Goal: Find contact information: Find contact information

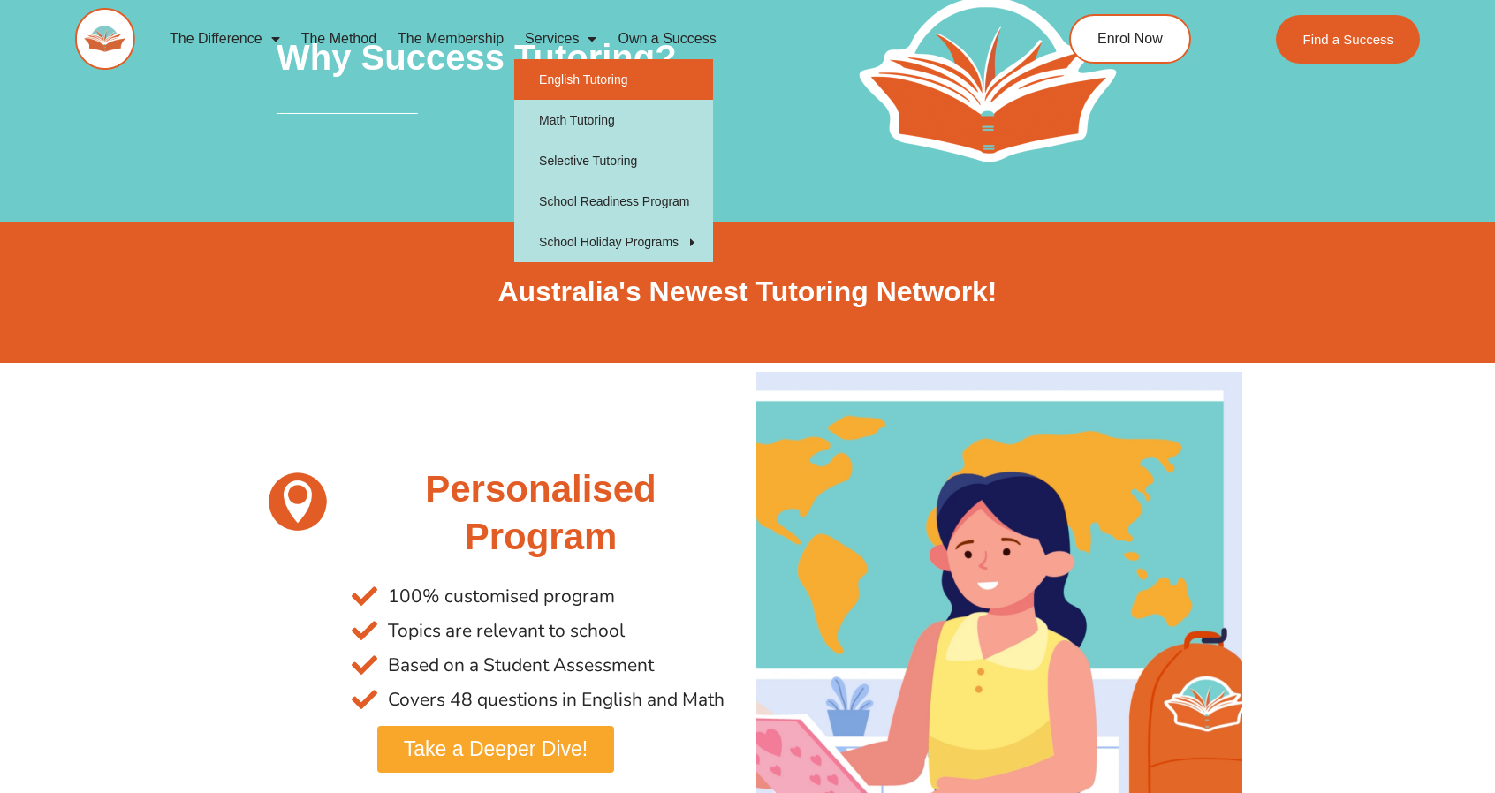
click at [581, 78] on link "English Tutoring" at bounding box center [613, 79] width 199 height 41
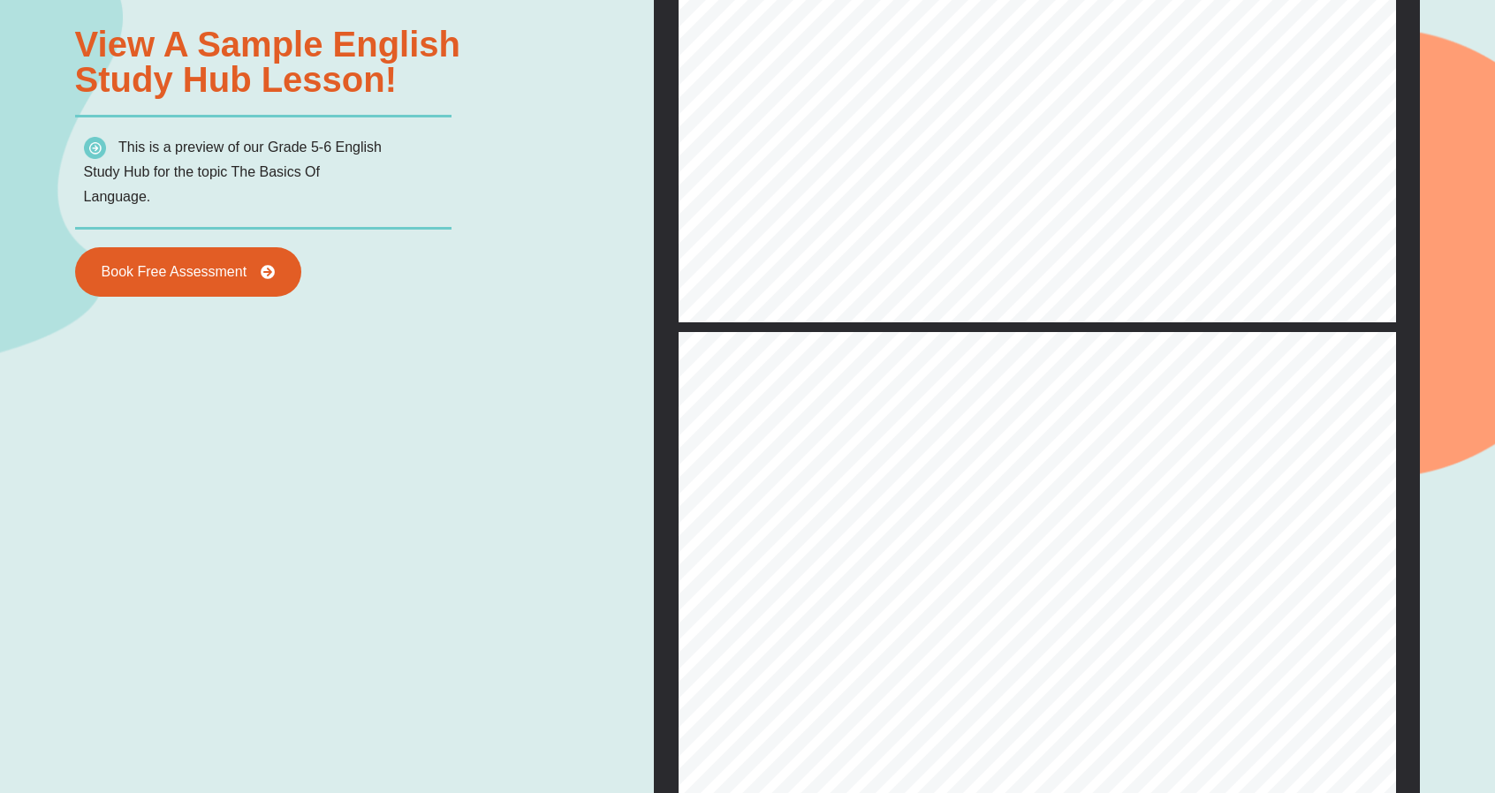
scroll to position [1864, 0]
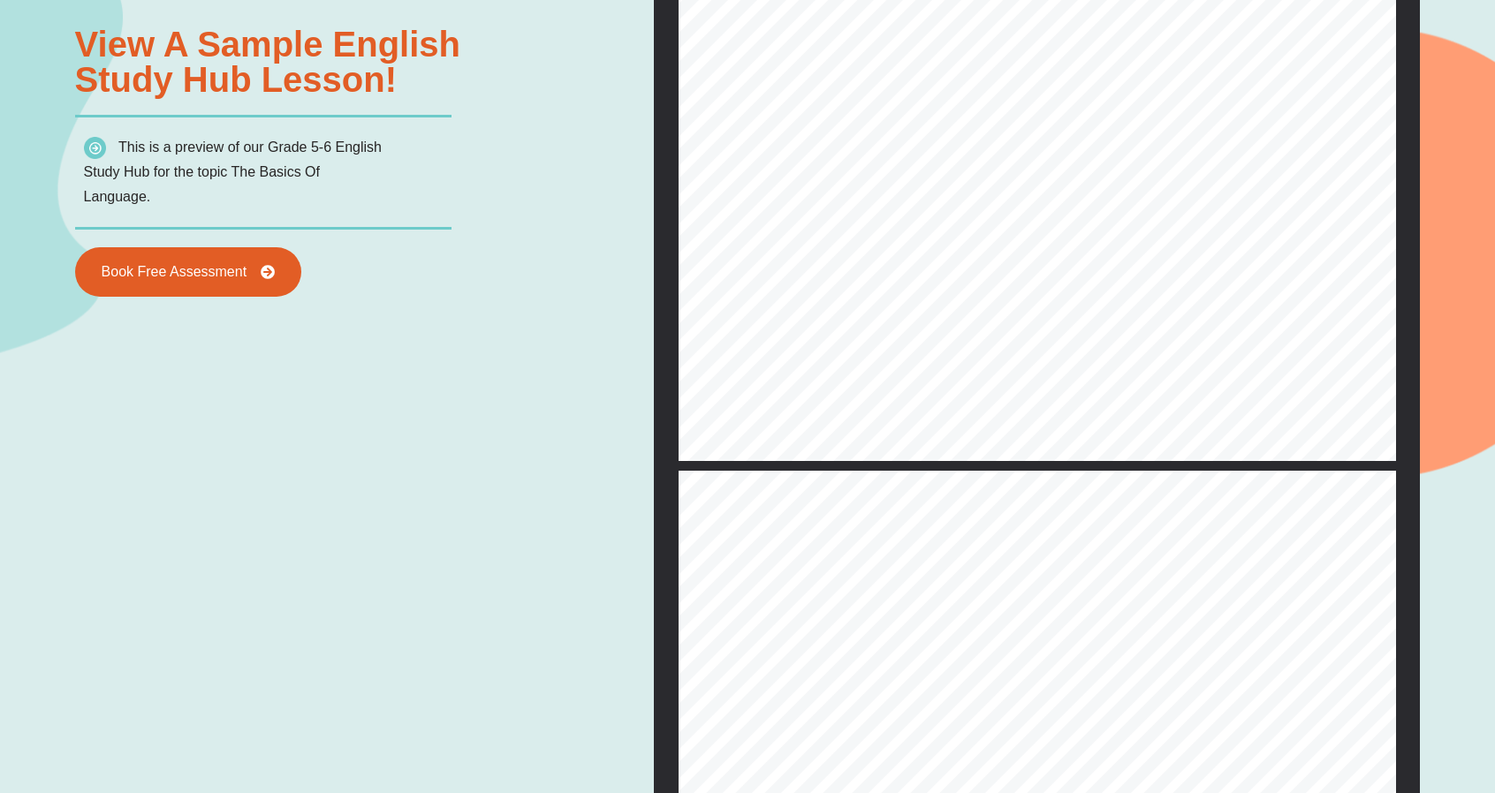
type input "*"
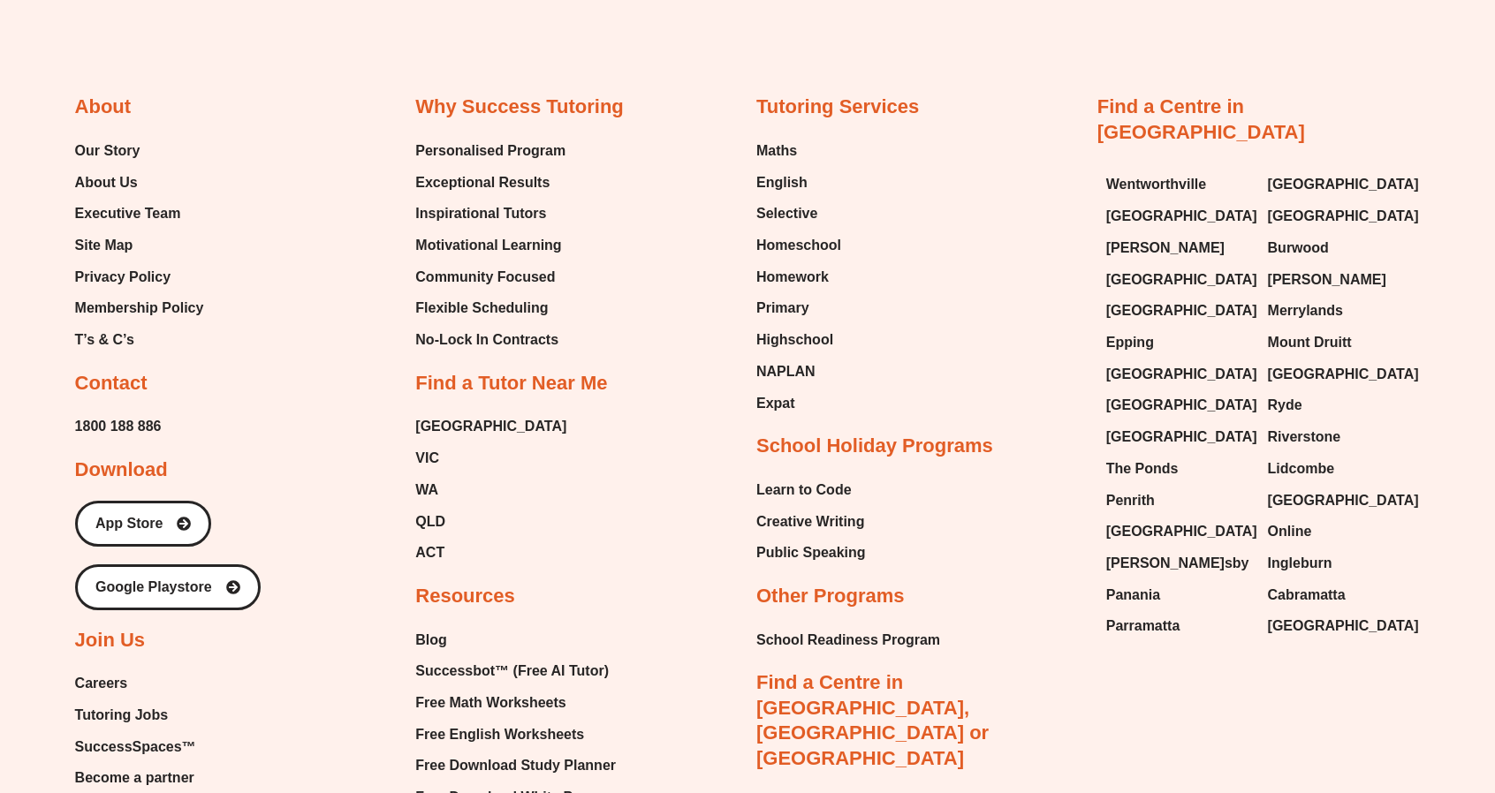
scroll to position [7035, 0]
click at [1299, 268] on span "[PERSON_NAME]" at bounding box center [1327, 281] width 118 height 27
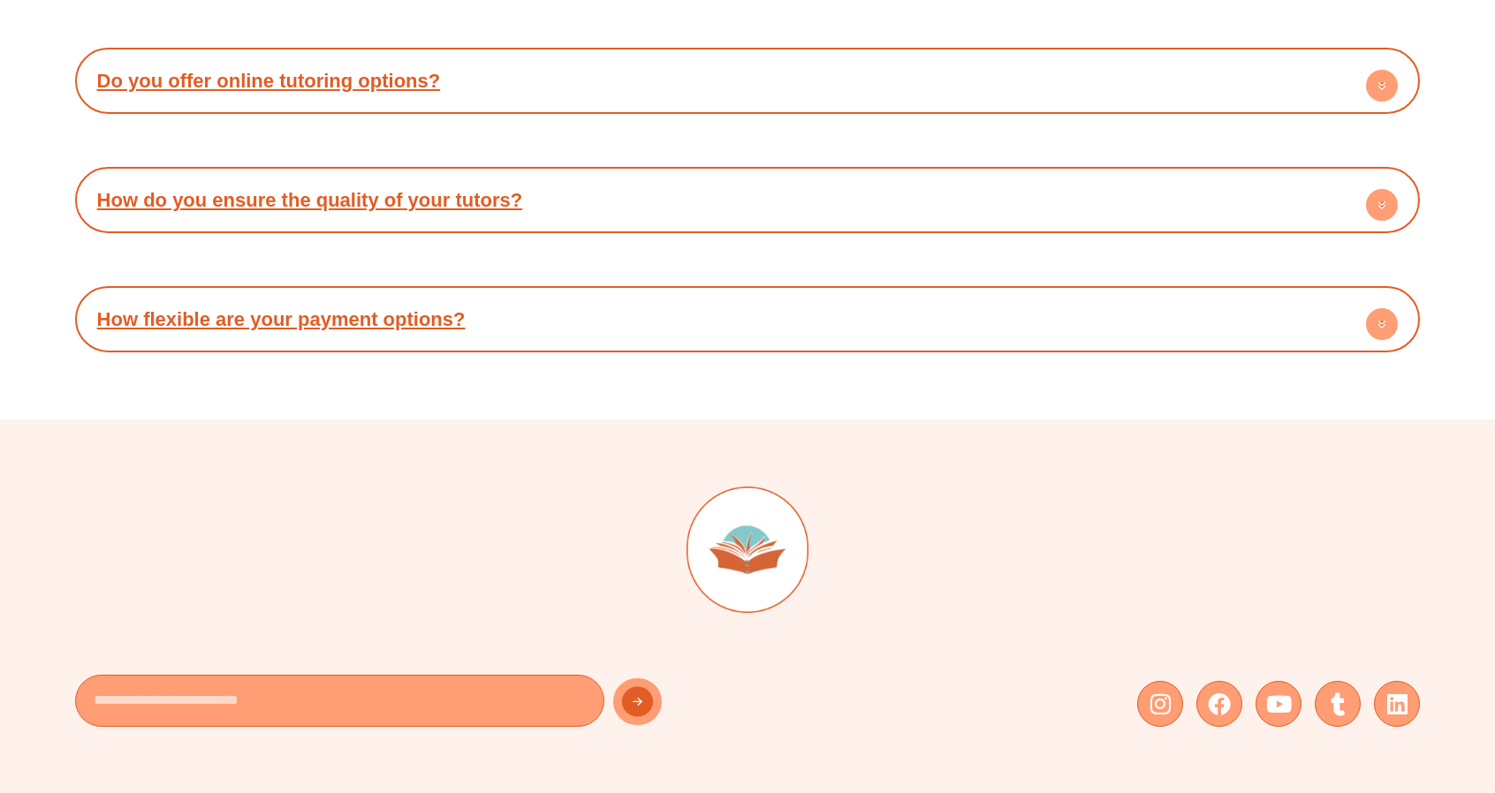
scroll to position [7063, 0]
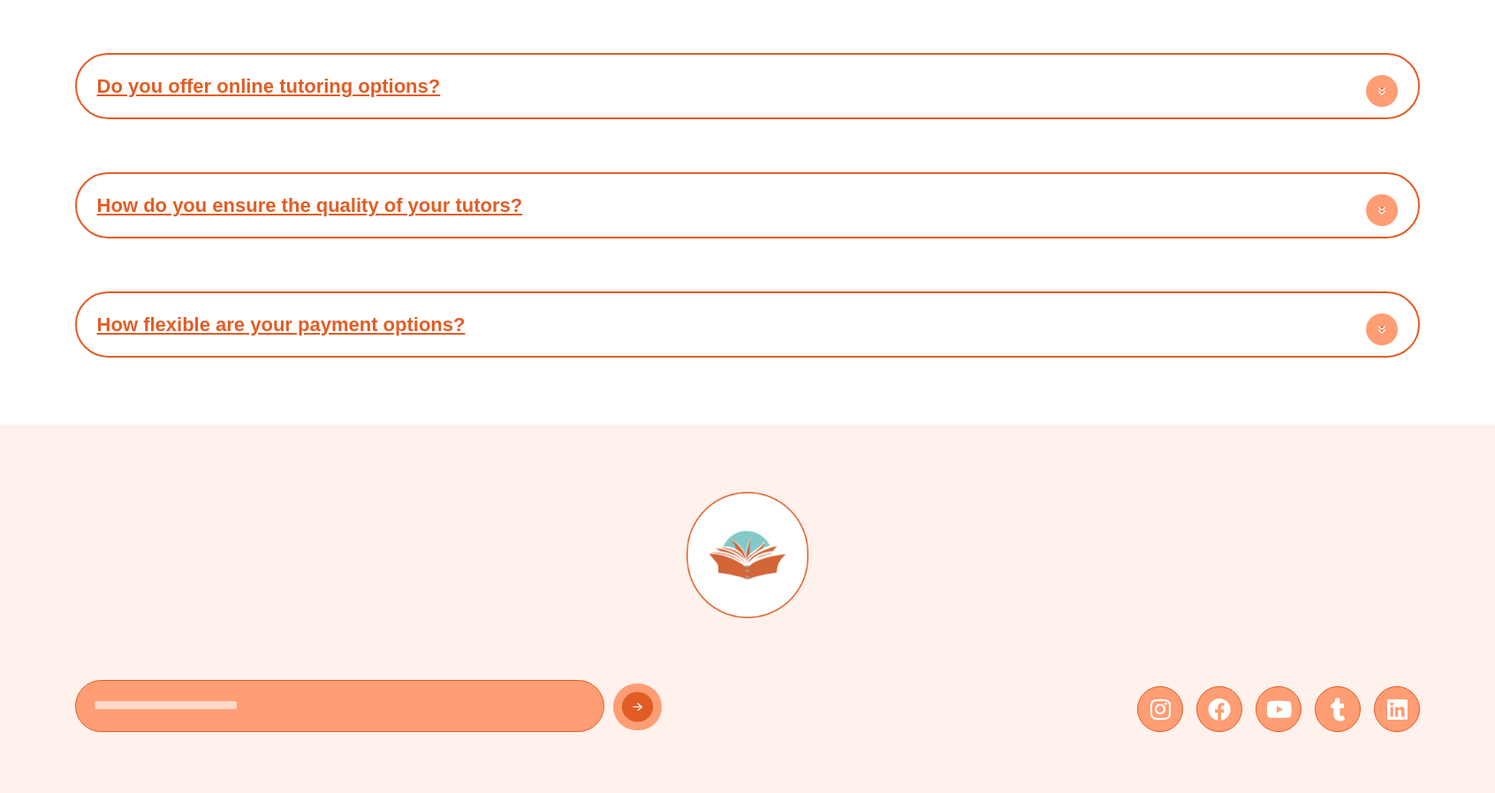
click at [1389, 75] on circle at bounding box center [1382, 91] width 32 height 32
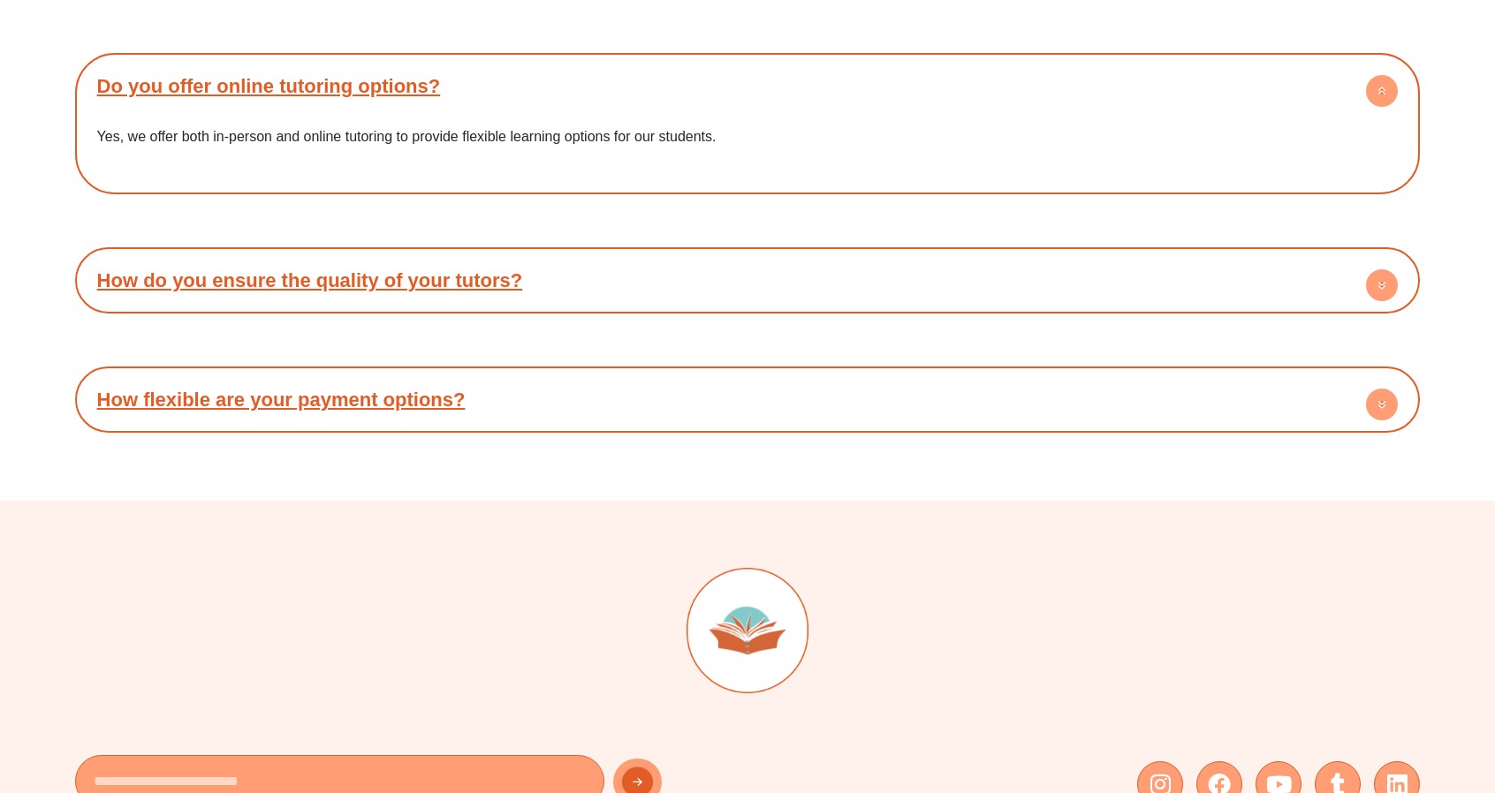
click at [376, 75] on link "Do you offer online tutoring options?" at bounding box center [269, 86] width 344 height 22
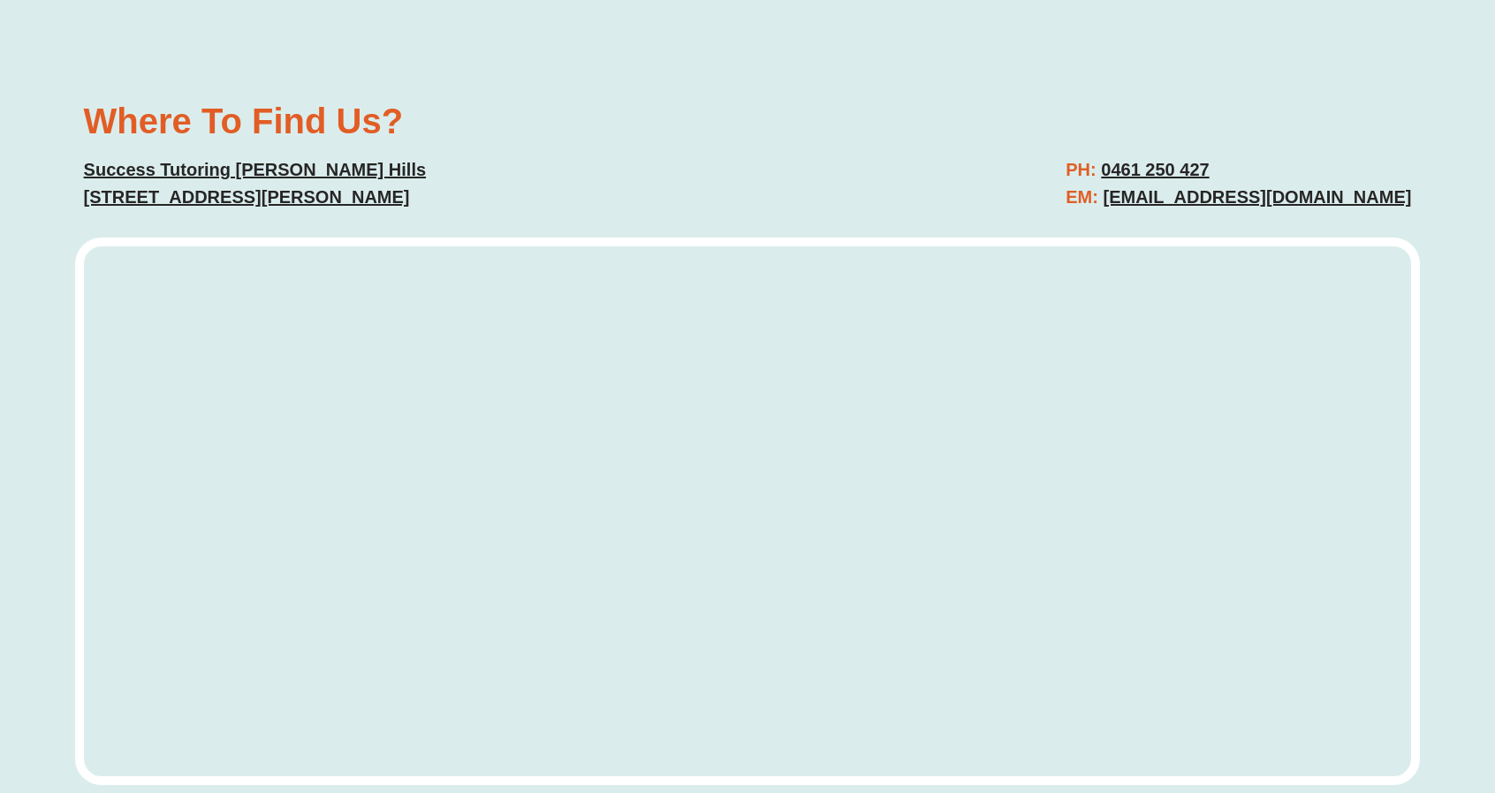
scroll to position [4678, 0]
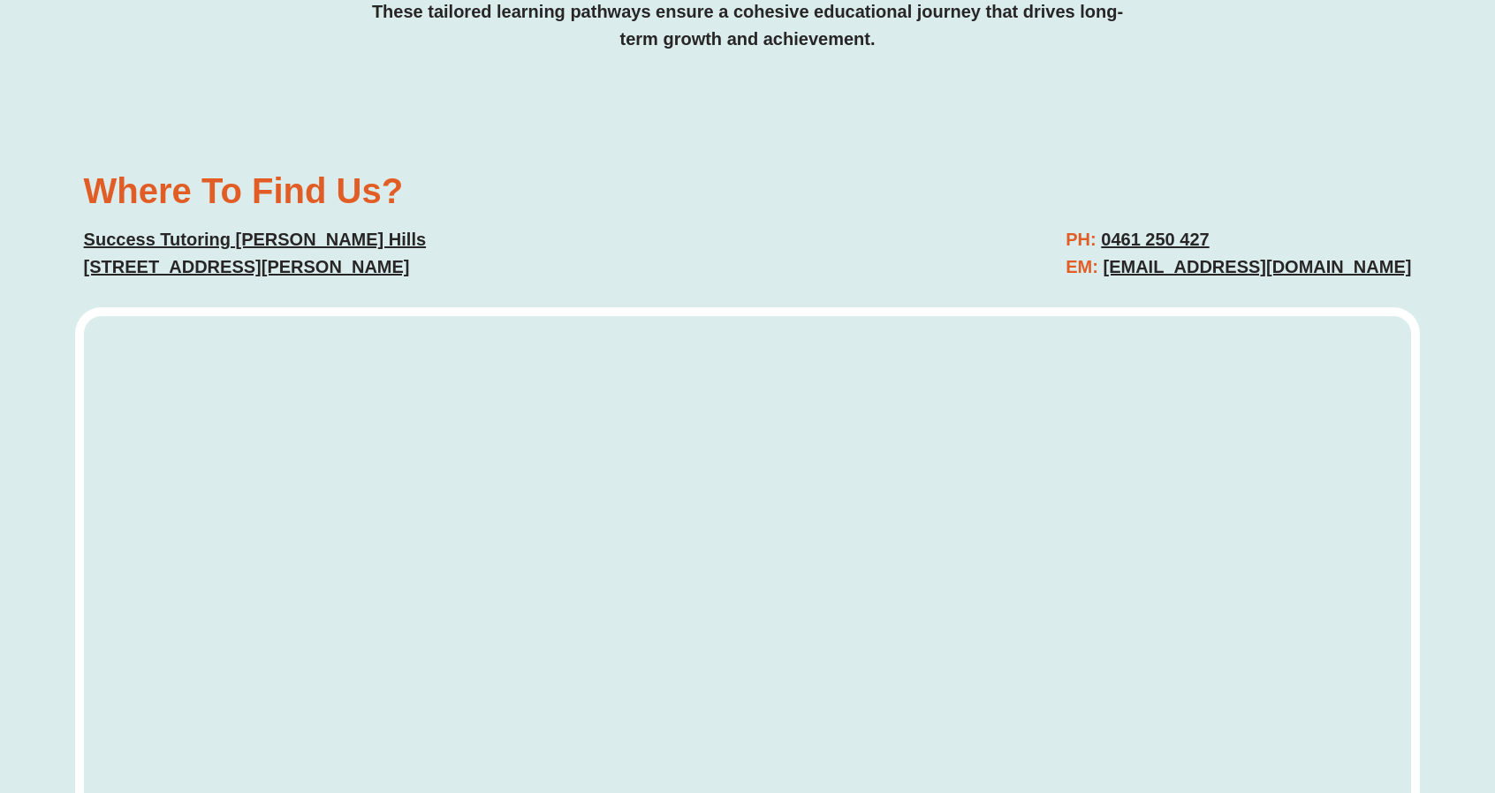
click at [201, 230] on link "Success Tutoring Gregory Hills 67-77 Lasso Road Gregory Hills NSW 2557 Australia" at bounding box center [255, 253] width 342 height 47
